Goal: Communication & Community: Participate in discussion

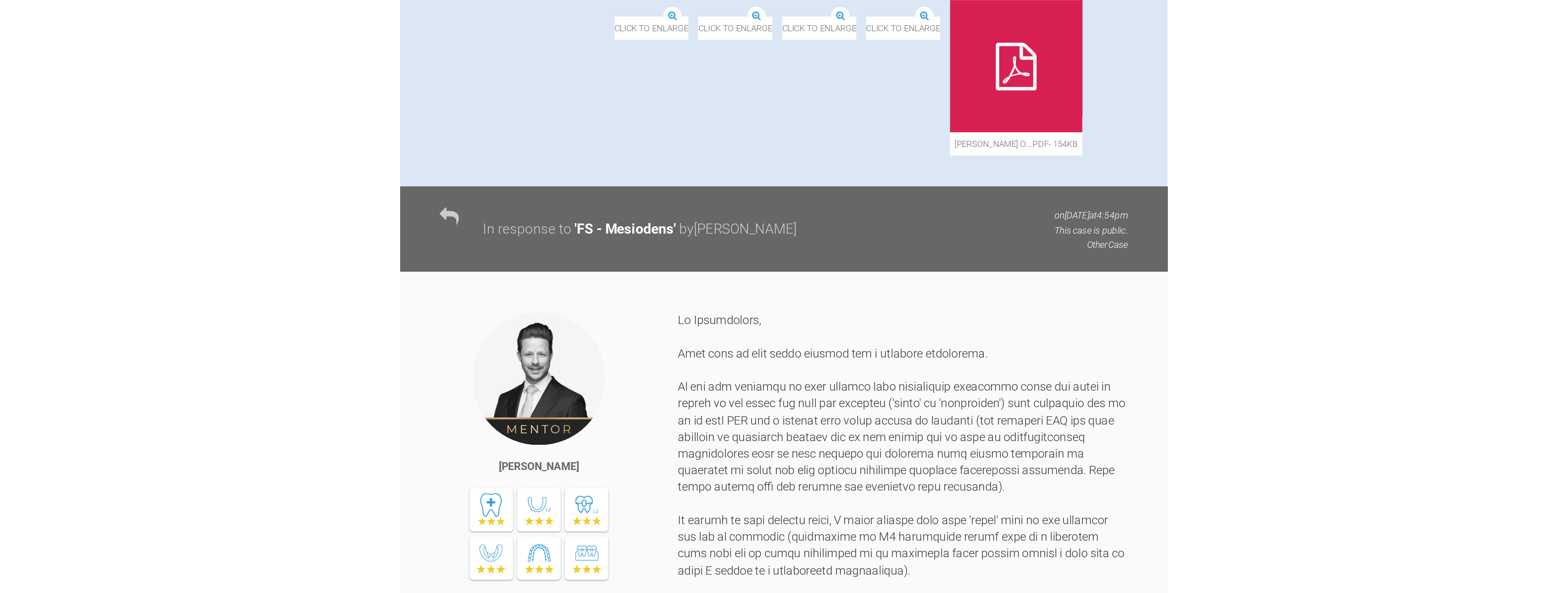
scroll to position [780, 0]
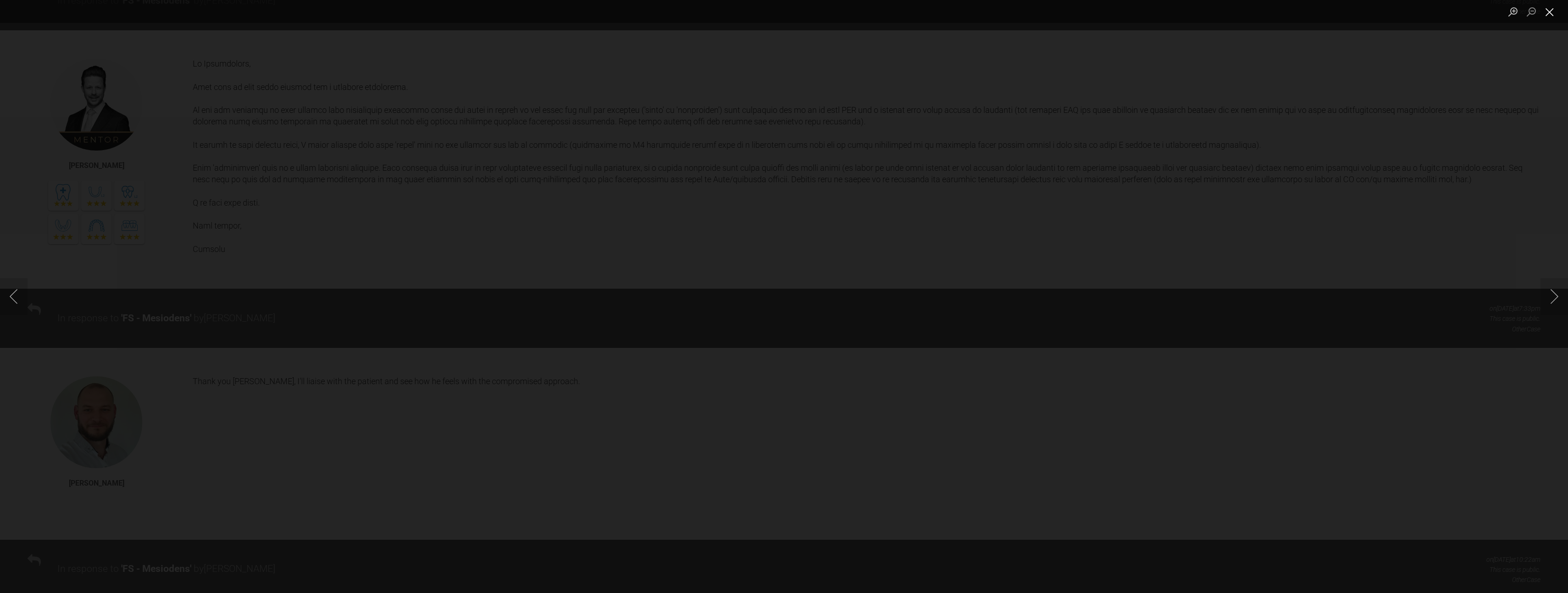
click at [532, 18] on button "Close lightbox" at bounding box center [1550, 12] width 18 height 16
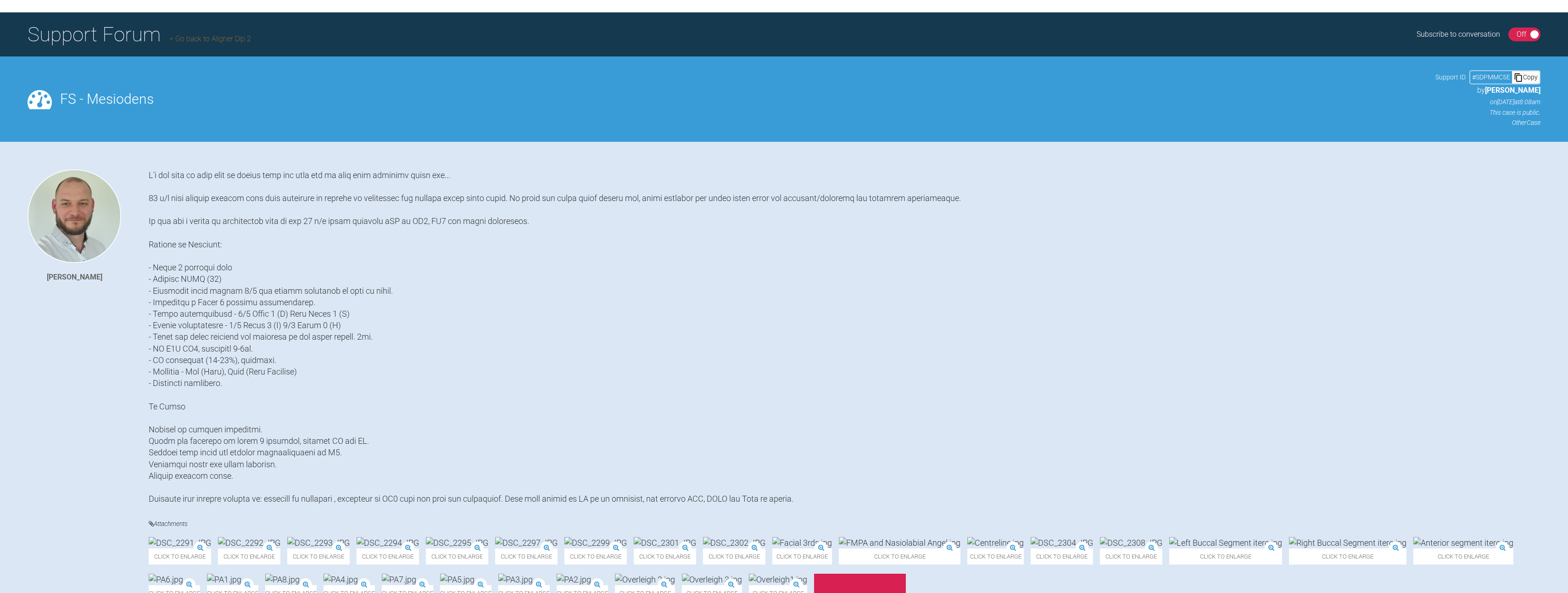
scroll to position [46, 0]
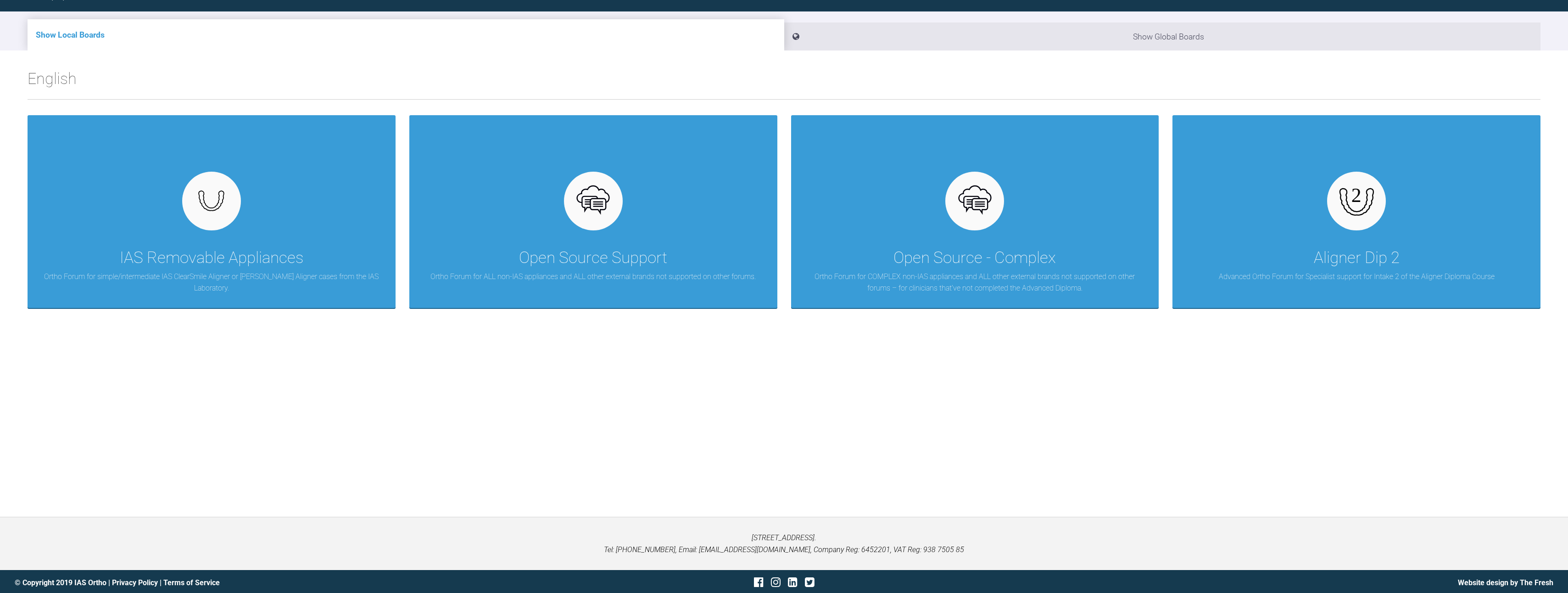
scroll to position [95, 0]
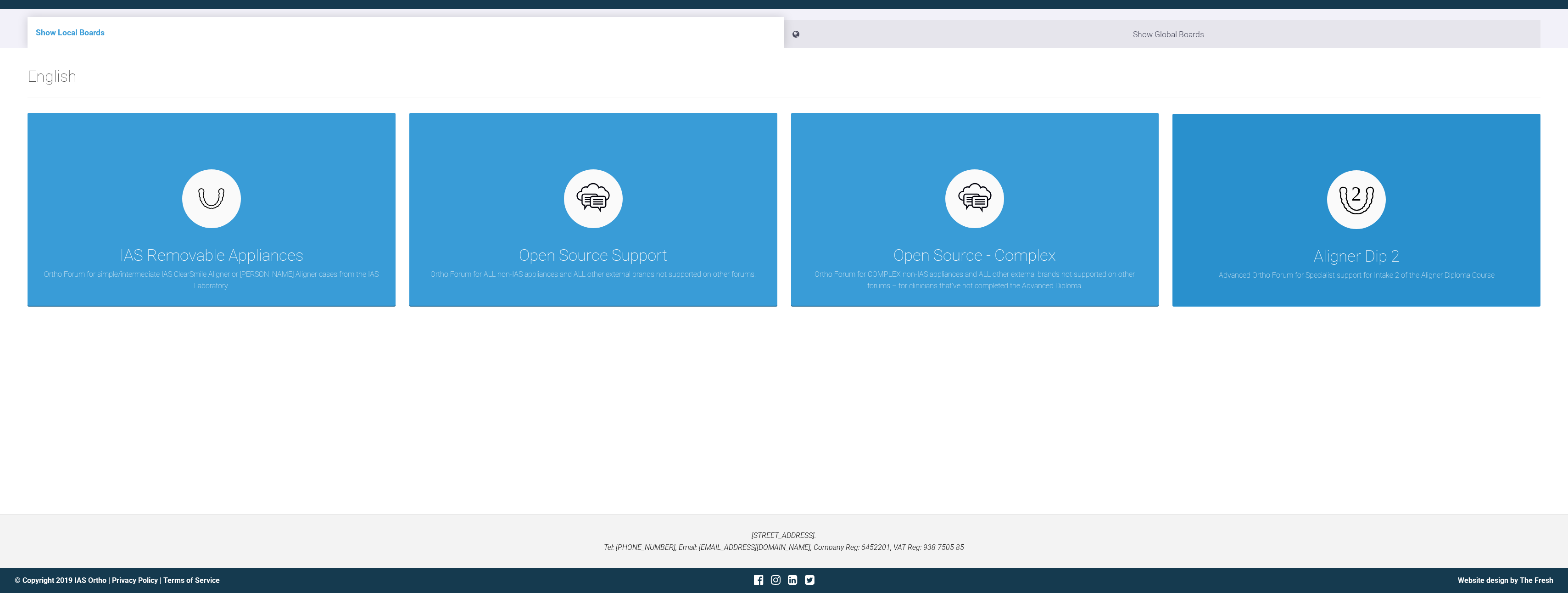
click at [1402, 283] on div "Aligner Dip 2 Advanced Ortho Forum for Specialist support for Intake 2 of the A…" at bounding box center [1357, 210] width 368 height 193
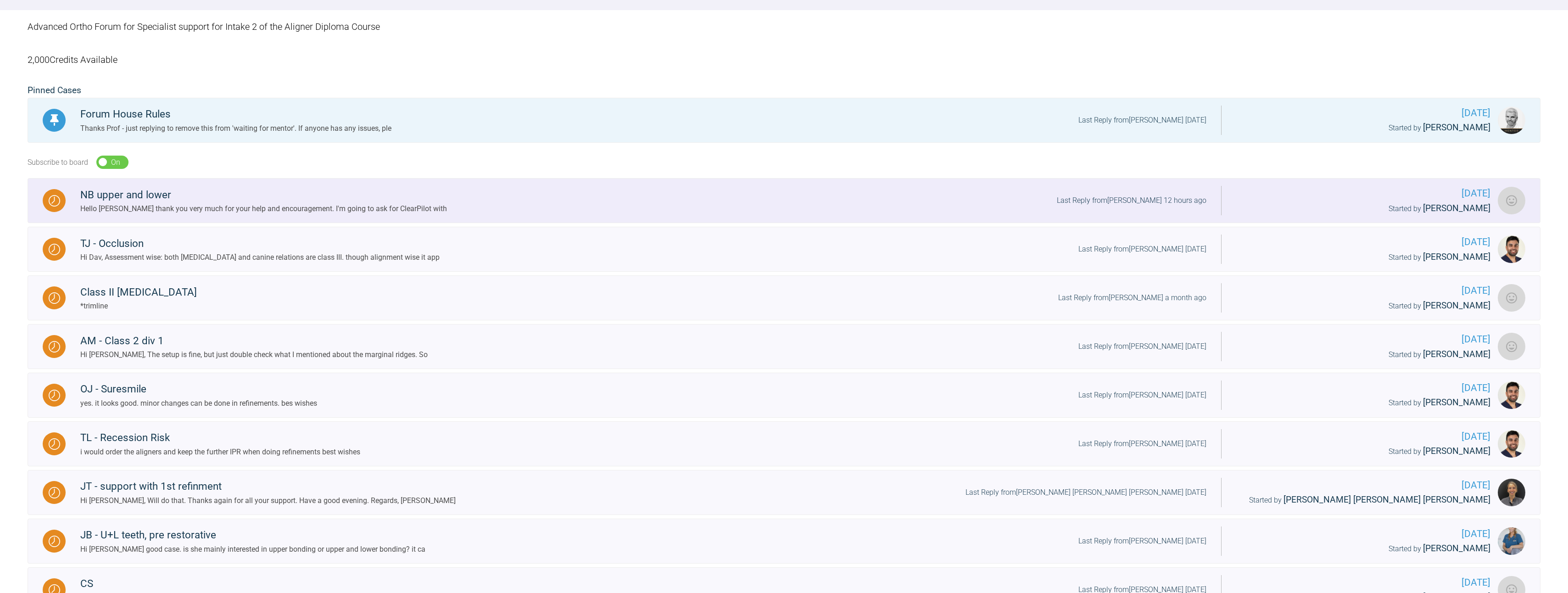
click at [267, 199] on div "NB upper and lower" at bounding box center [263, 194] width 367 height 17
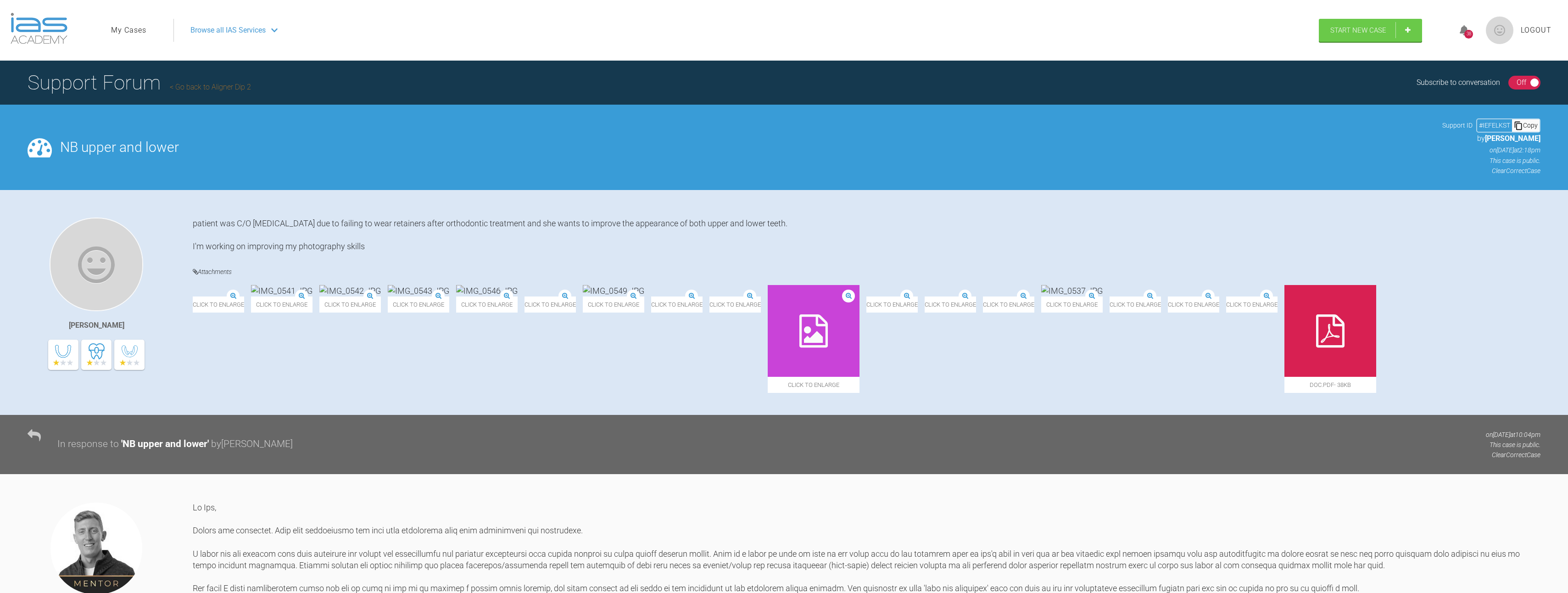
scroll to position [95, 0]
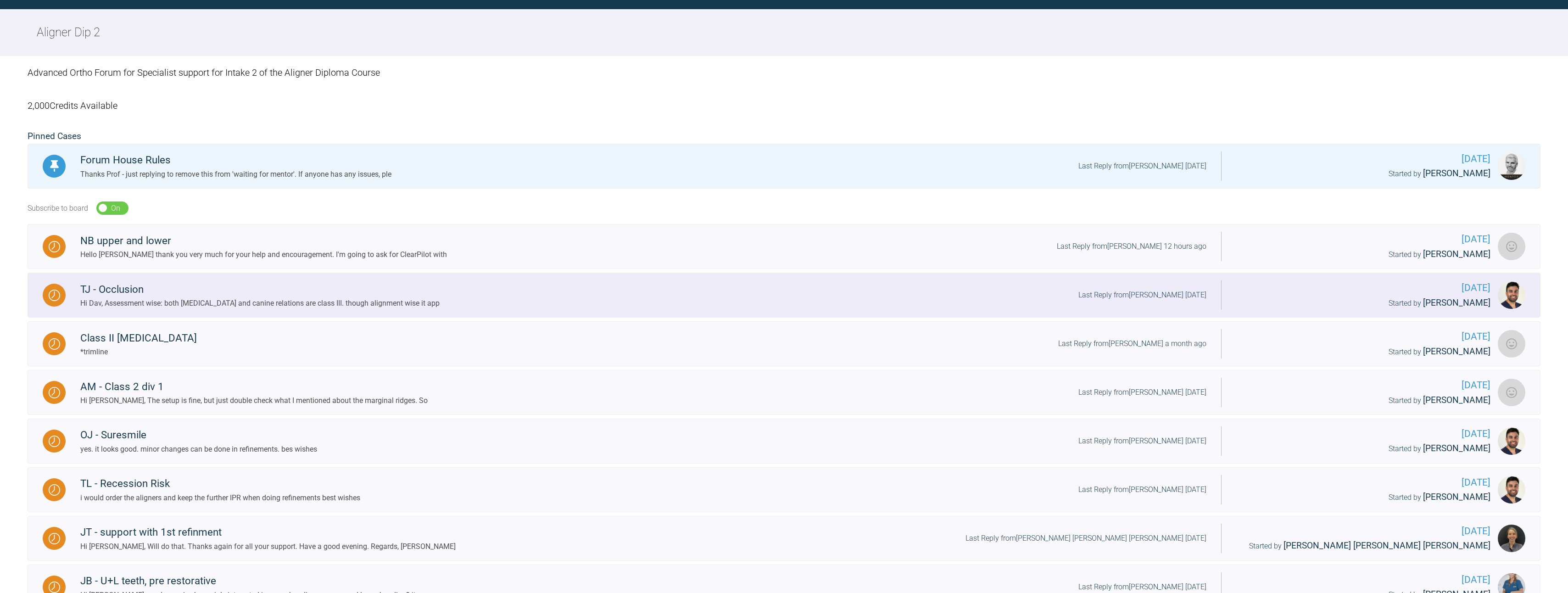
click at [121, 292] on div "TJ - Occlusion" at bounding box center [259, 290] width 359 height 17
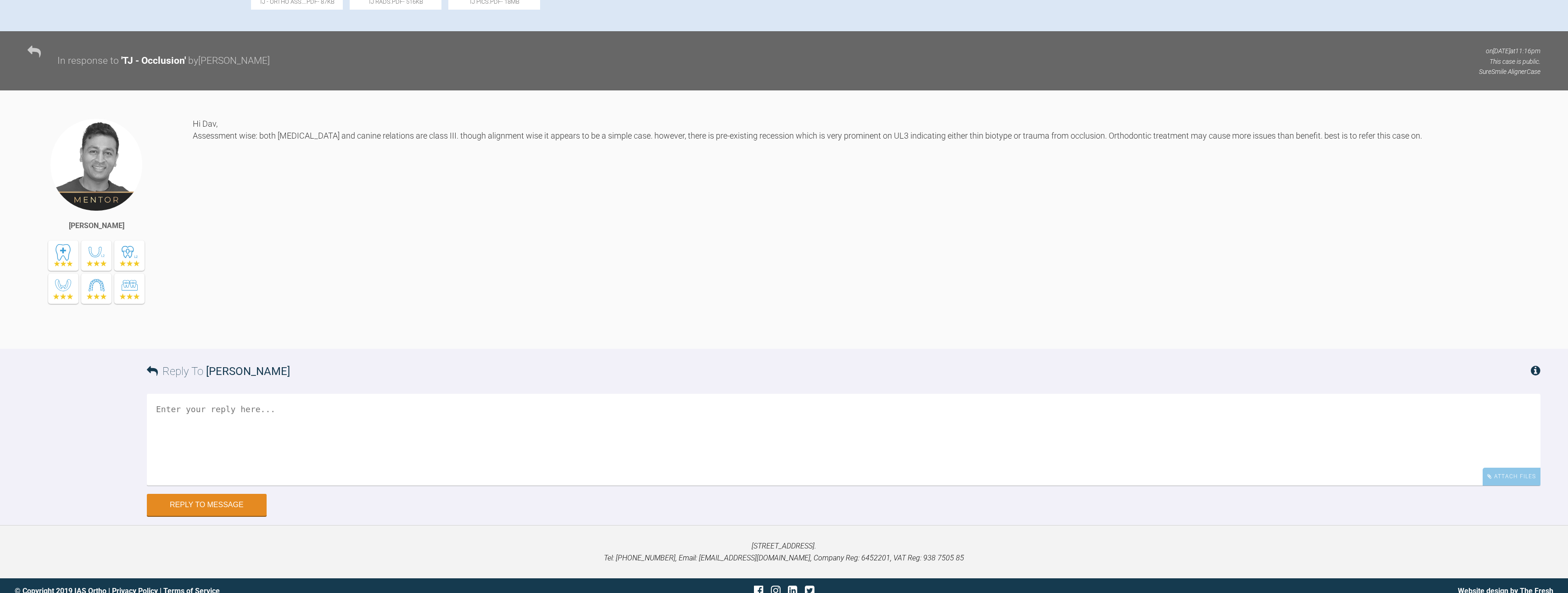
scroll to position [370, 0]
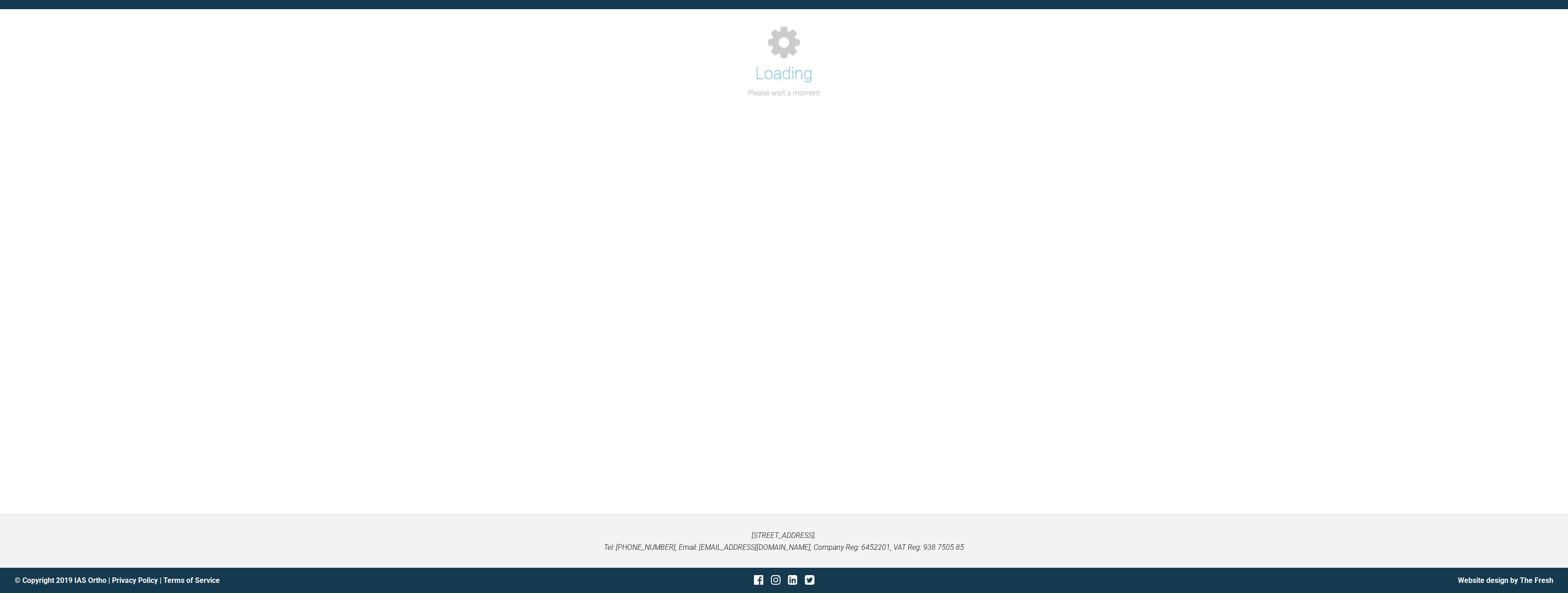
scroll to position [340, 0]
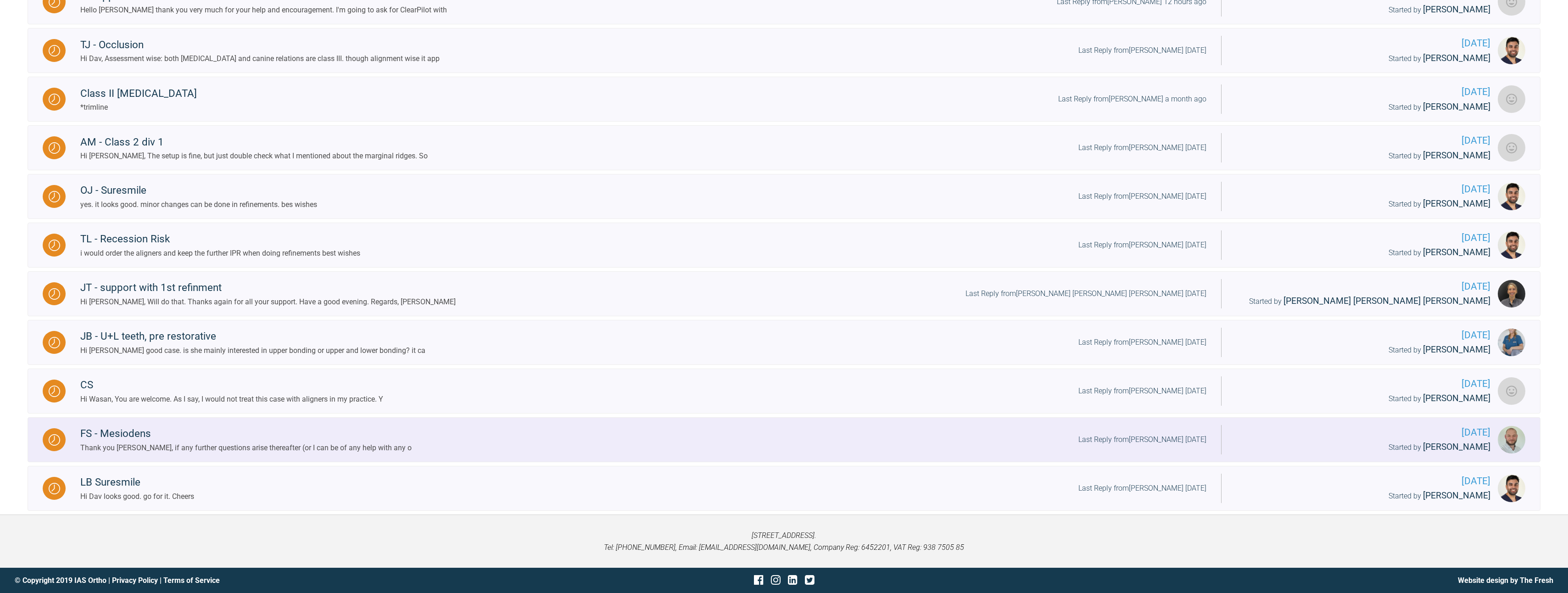
click at [142, 440] on div "FS - Mesiodens" at bounding box center [246, 434] width 331 height 17
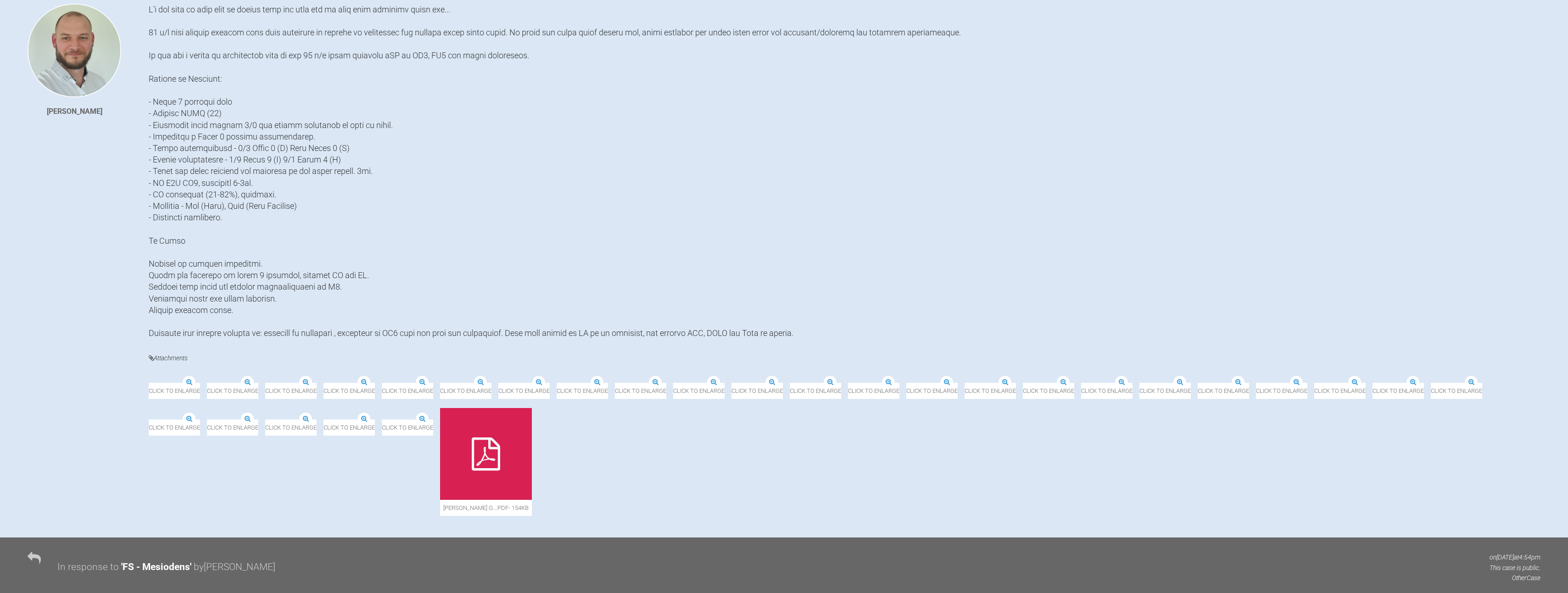
scroll to position [202, 0]
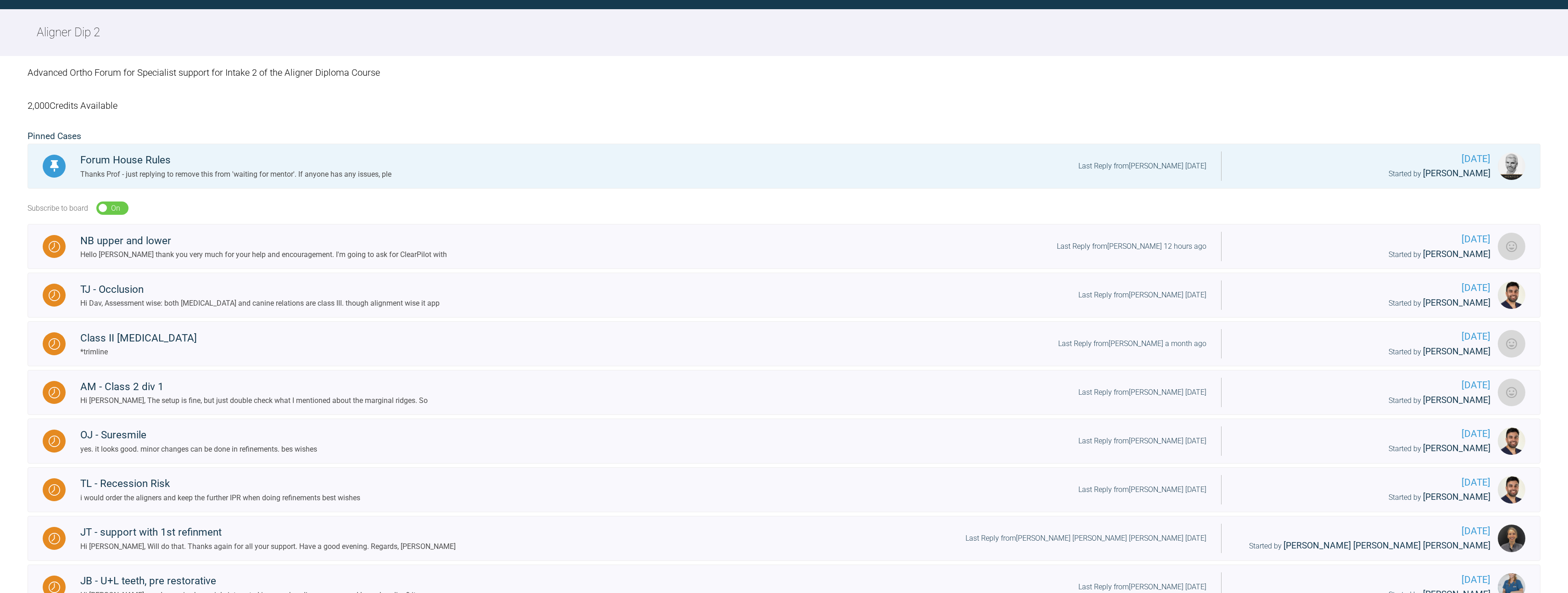
scroll to position [202, 0]
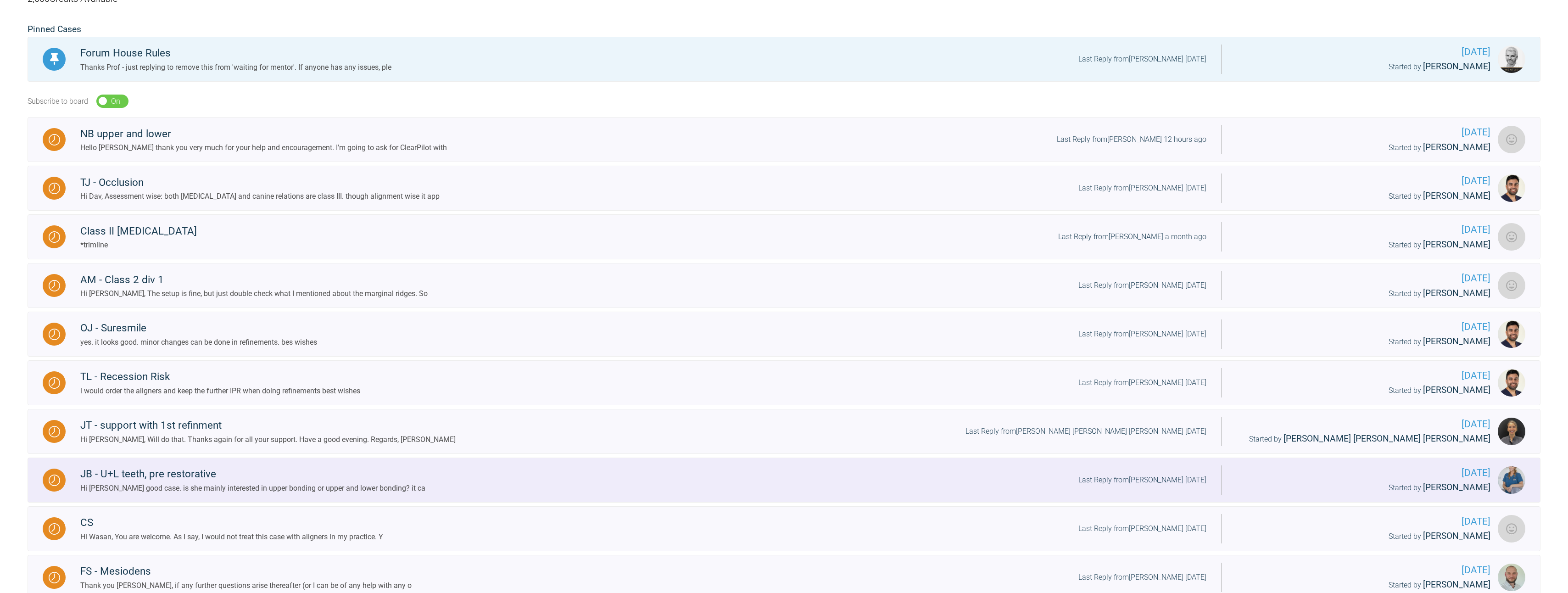
click at [154, 473] on div "JB - U+L teeth, pre restorative" at bounding box center [252, 474] width 345 height 17
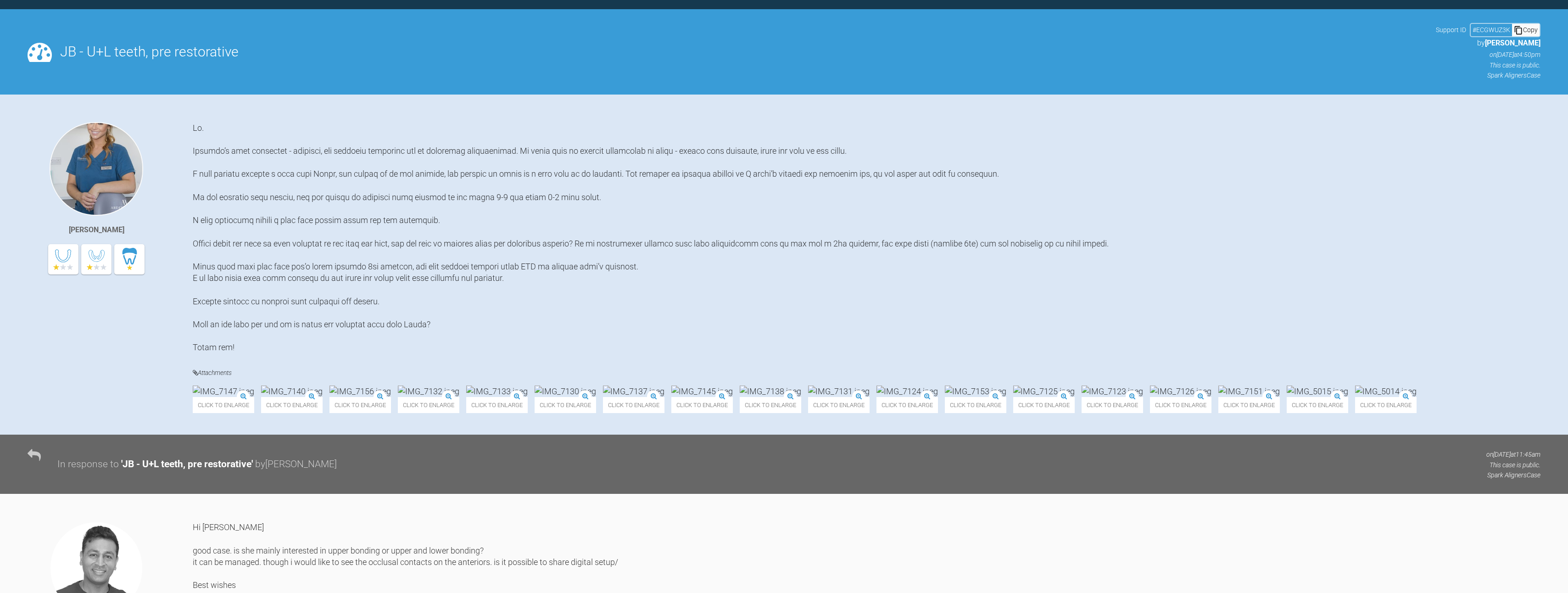
scroll to position [202, 0]
